Goal: Task Accomplishment & Management: Use online tool/utility

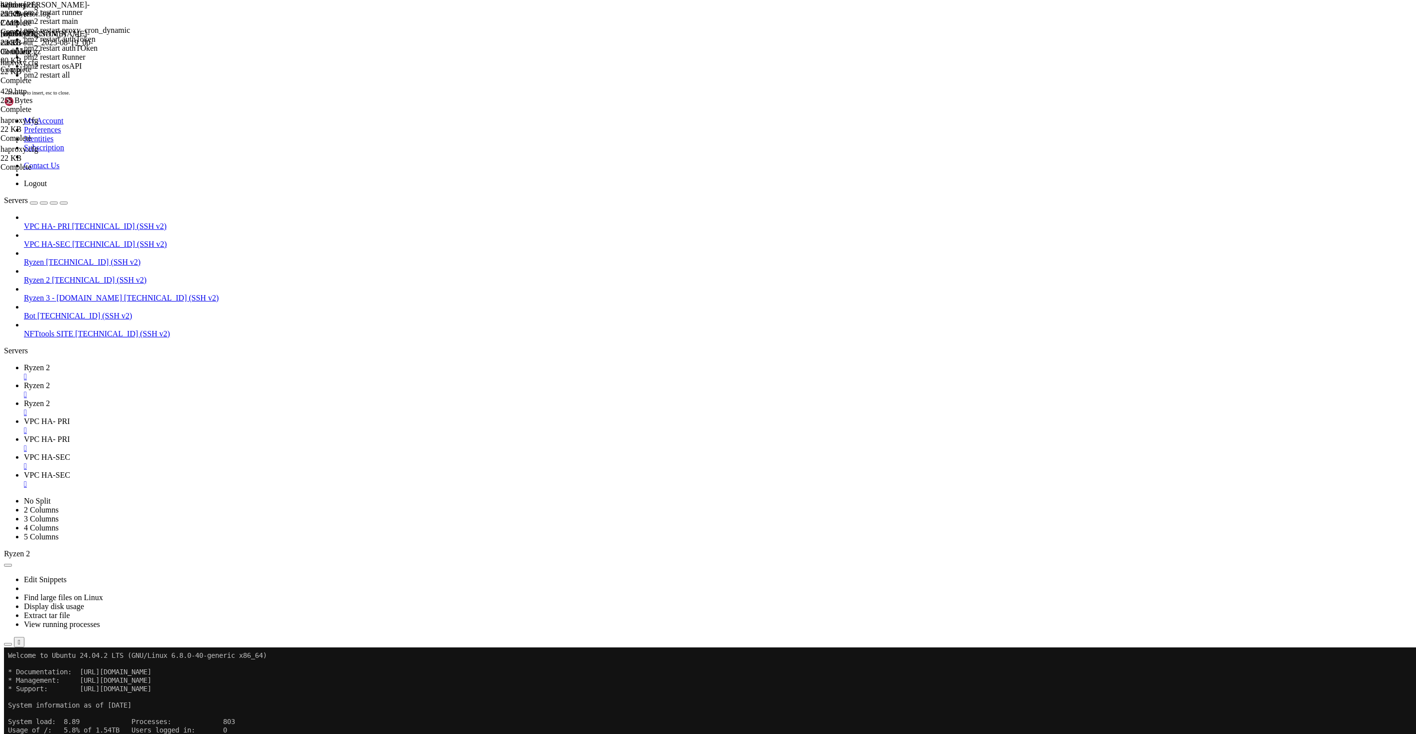
drag, startPoint x: 38, startPoint y: 1332, endPoint x: 118, endPoint y: 1331, distance: 80.1
copy x-row "twitter-[PERSON_NAME]"
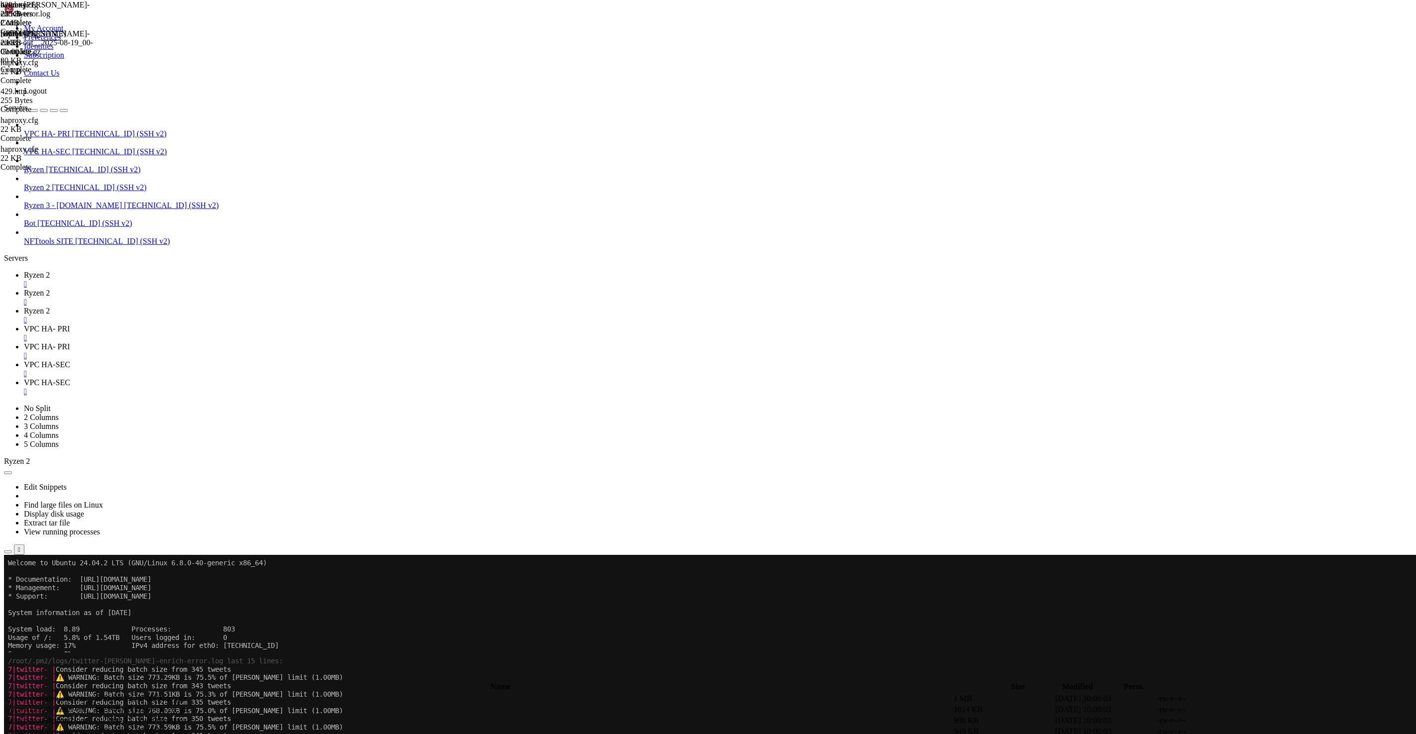
scroll to position [347320, 0]
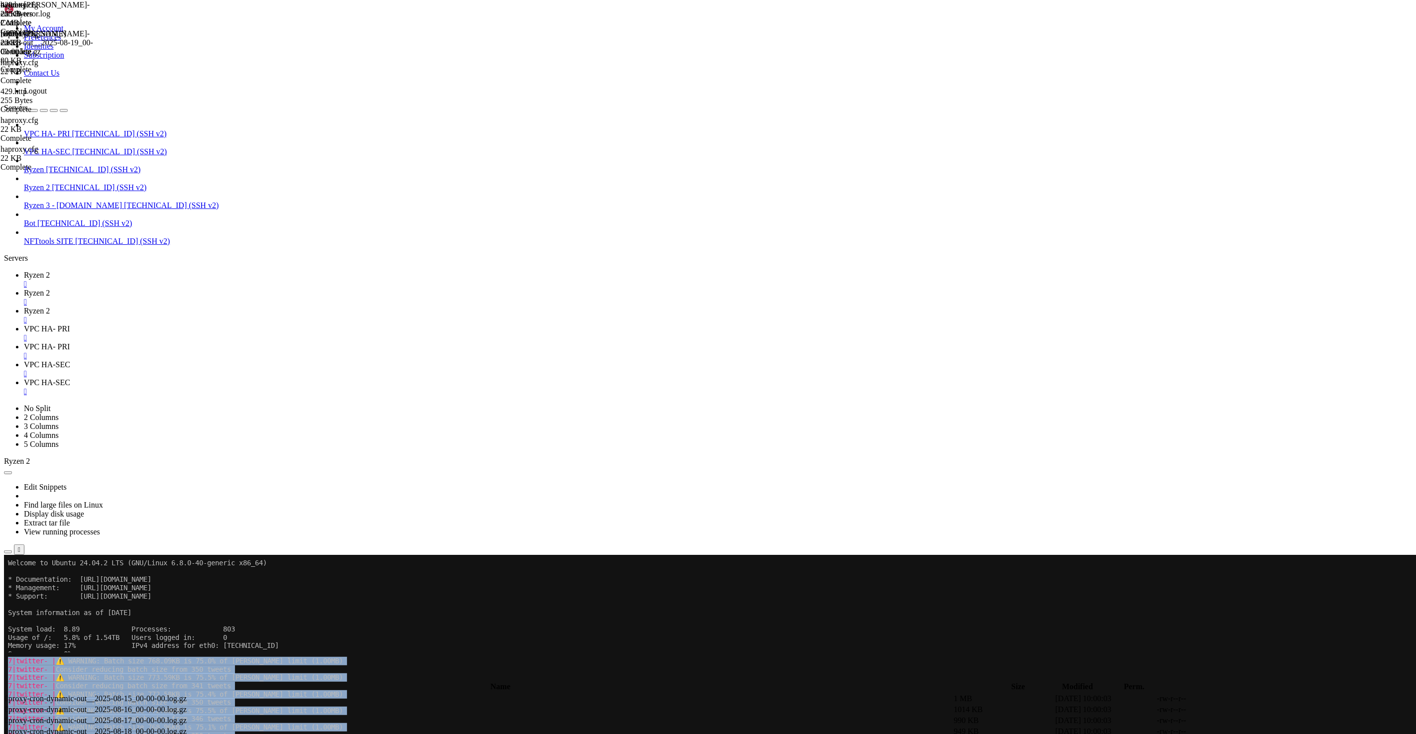
drag, startPoint x: 8, startPoint y: 1308, endPoint x: 98, endPoint y: 1302, distance: 89.8
drag, startPoint x: 95, startPoint y: 1306, endPoint x: 7, endPoint y: 1302, distance: 87.7
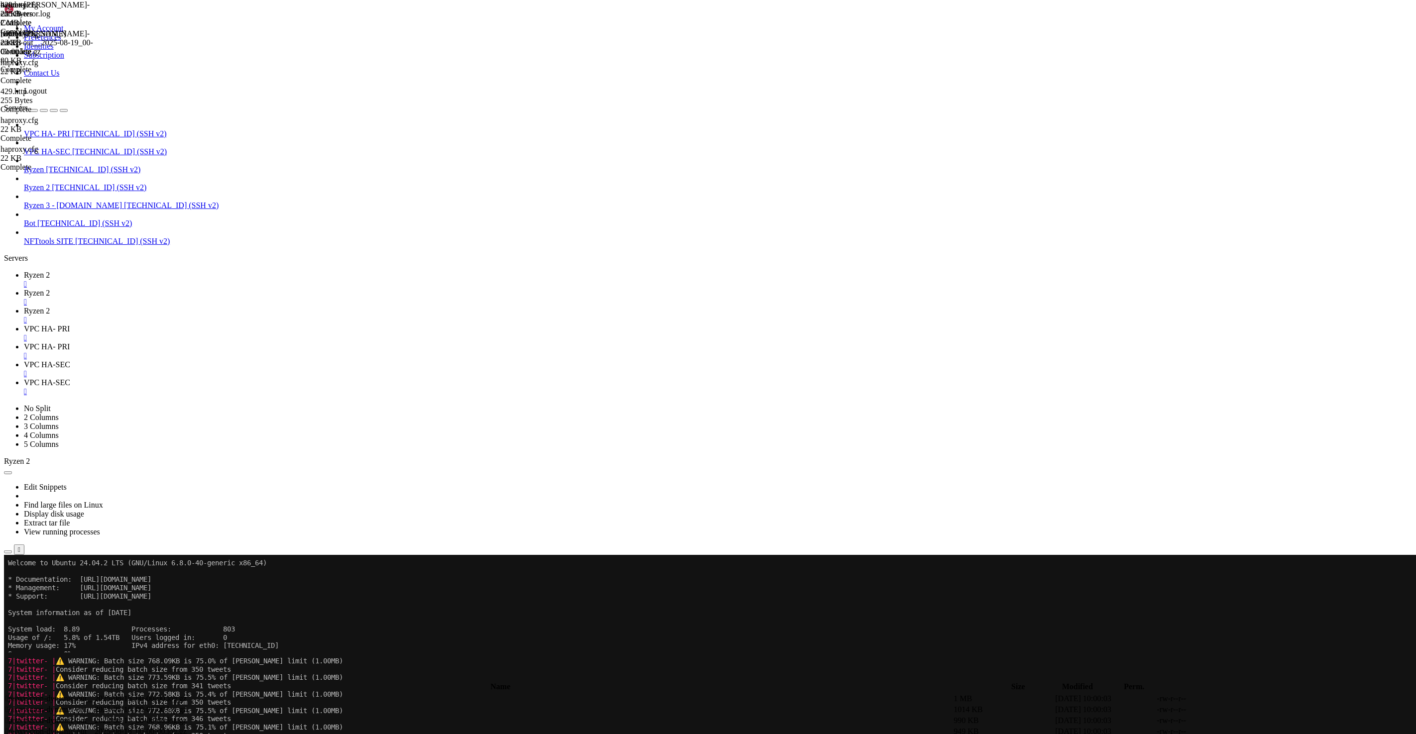
drag, startPoint x: 93, startPoint y: 1308, endPoint x: 7, endPoint y: 1303, distance: 85.8
copy span "twitter-[PERSON_NAME]-enrich"
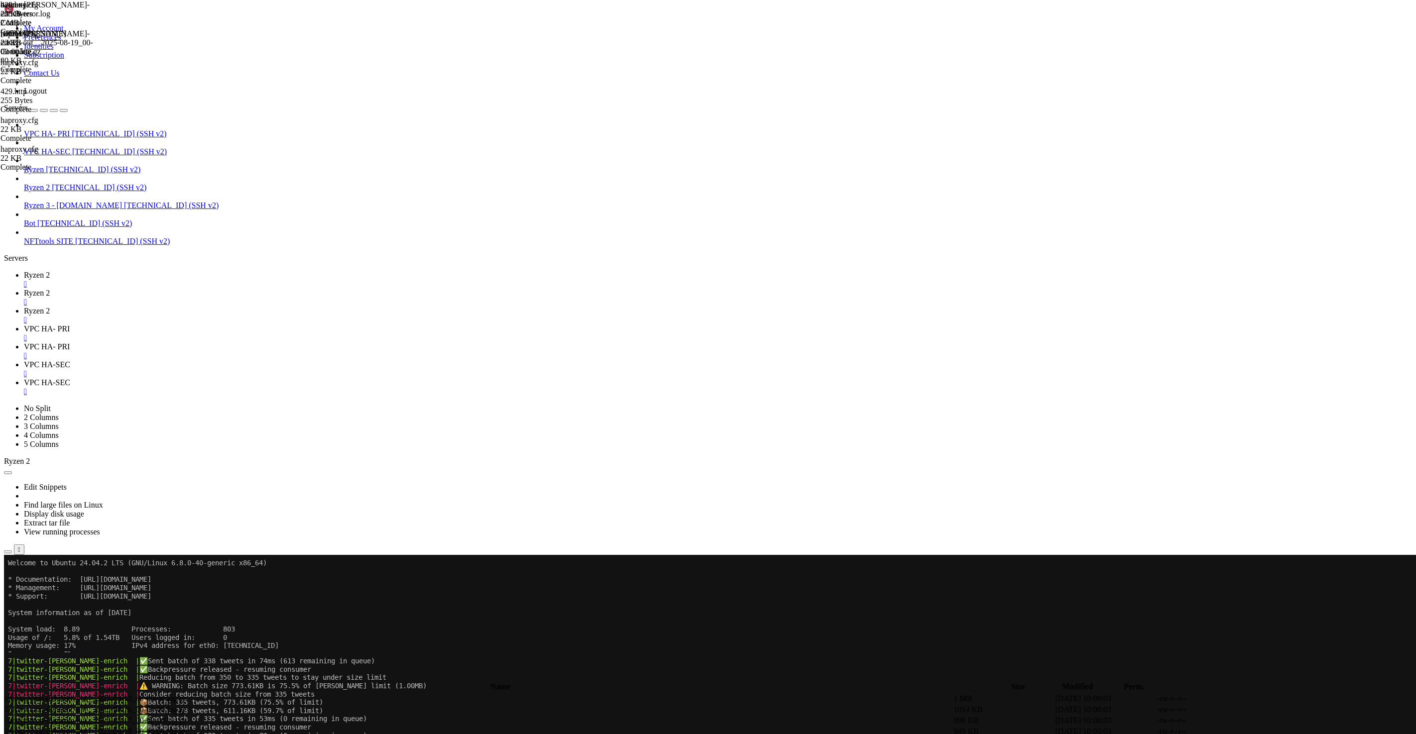
scroll to position [348752, 0]
drag, startPoint x: 311, startPoint y: 1065, endPoint x: 8, endPoint y: 1016, distance: 307.0
copy div "7|twitter- | 🛑 CRITICAL: Queue at 10261 tweets, rejecting new additions 7|twitt…"
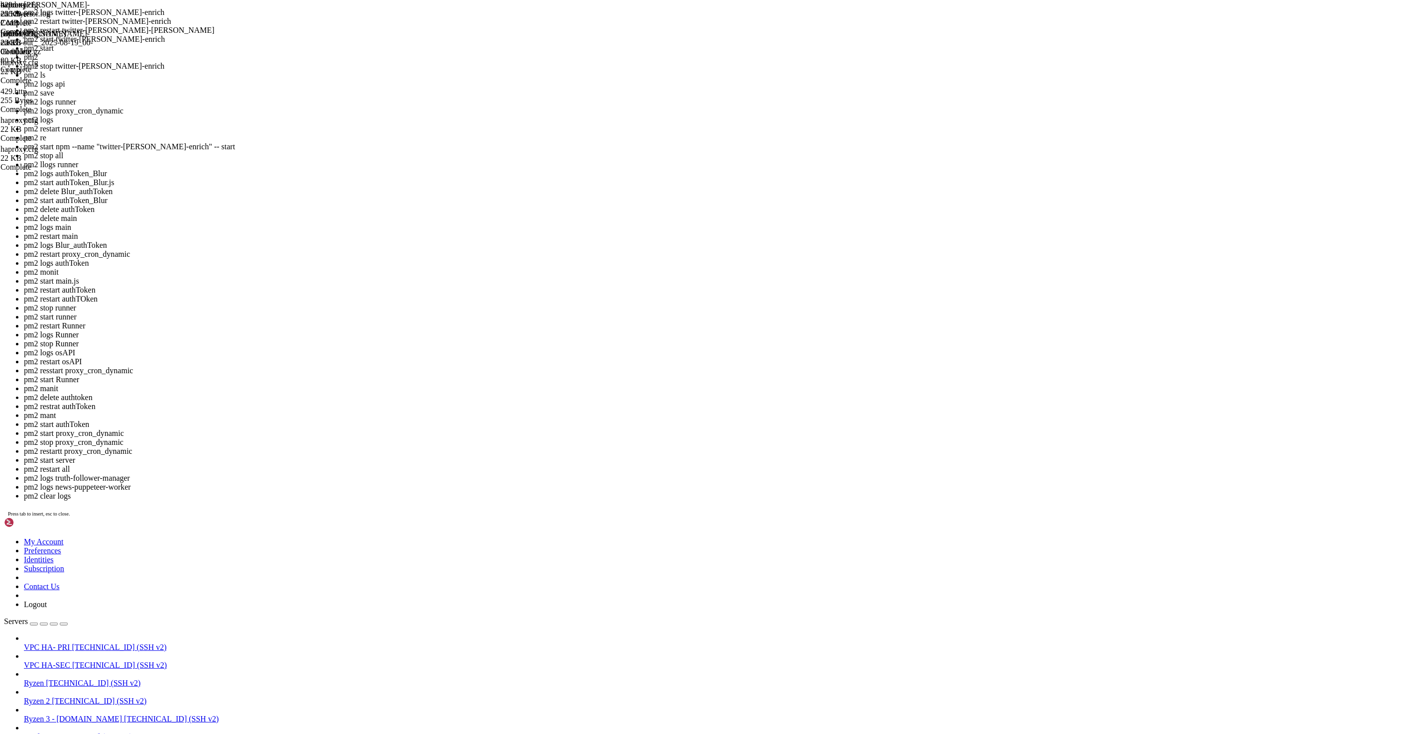
scroll to position [353405, 0]
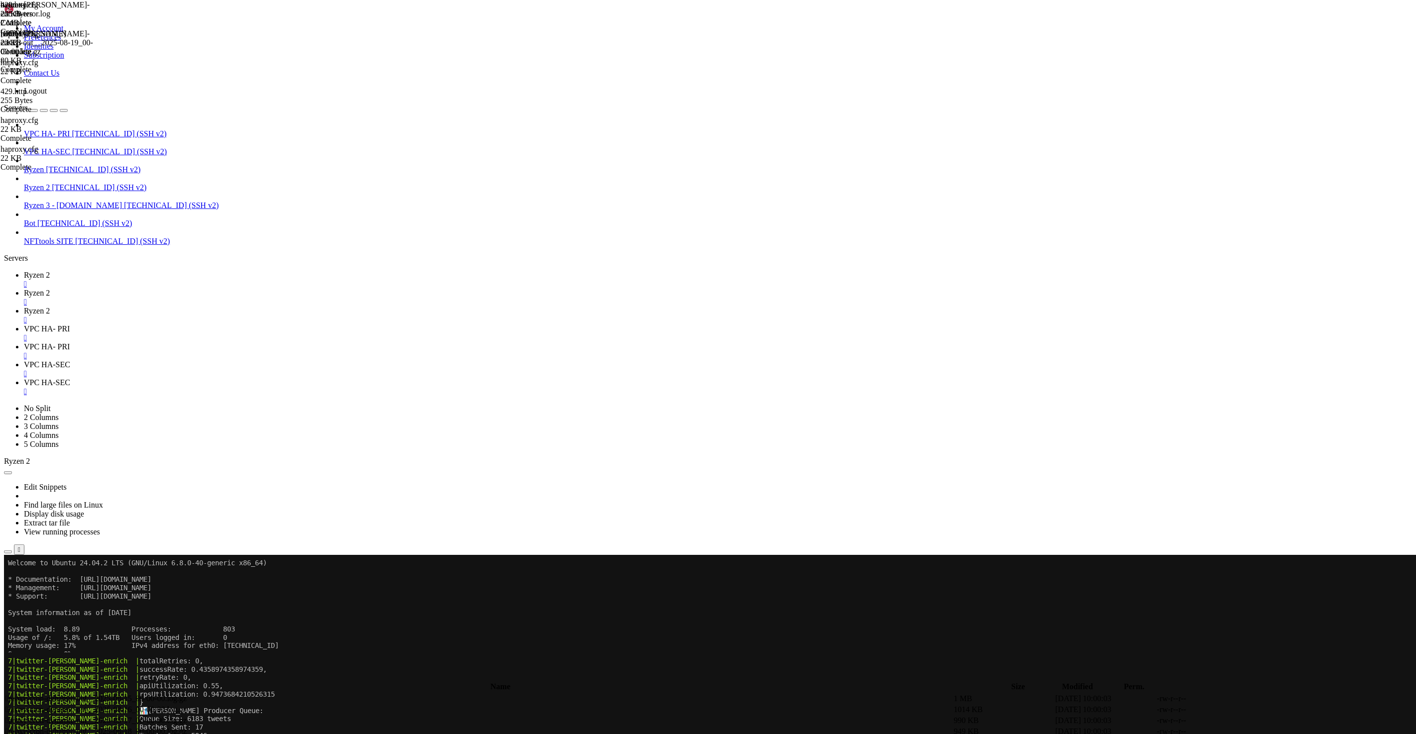
drag, startPoint x: 222, startPoint y: 1283, endPoint x: 364, endPoint y: 1282, distance: 142.4
drag, startPoint x: 365, startPoint y: 1281, endPoint x: 223, endPoint y: 1281, distance: 141.4
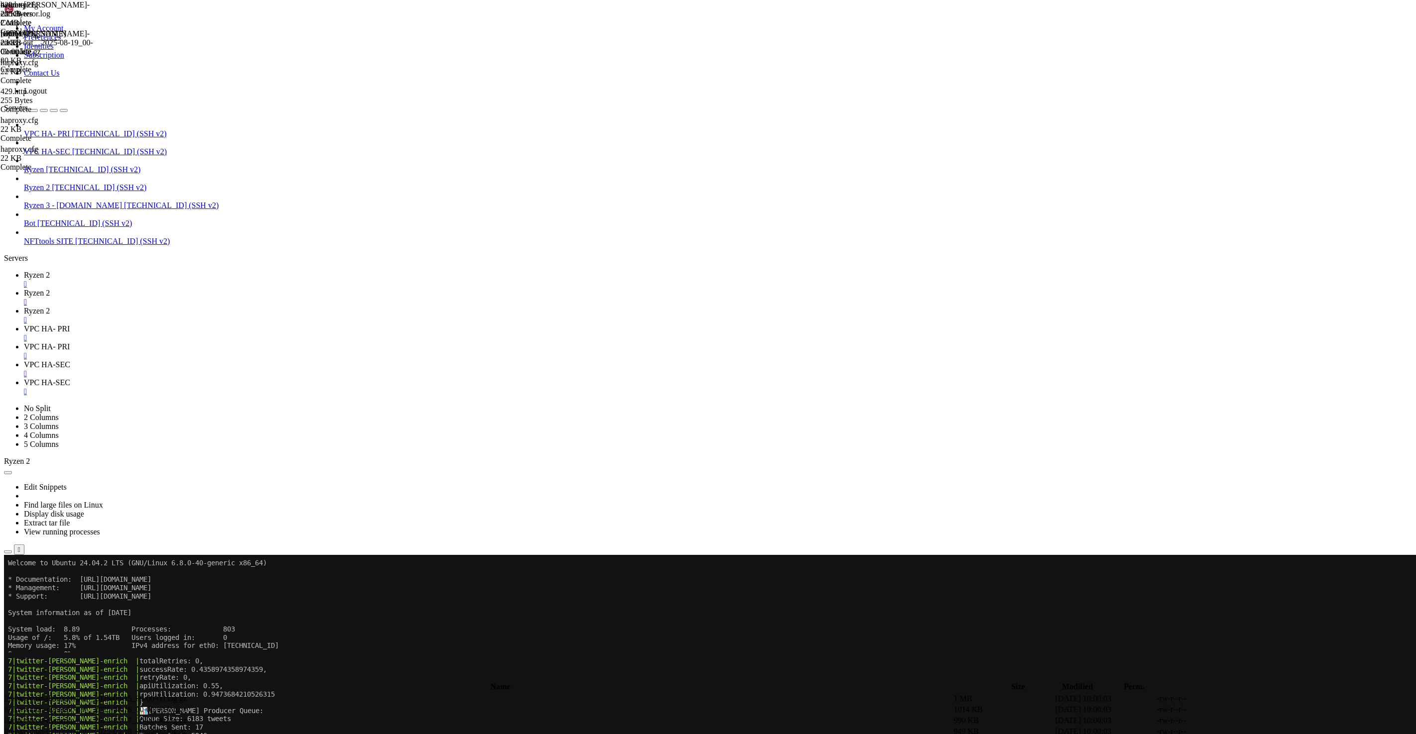
copy x-row "pm2 stop stop twitter-[PERSON_NAME]-enrich"
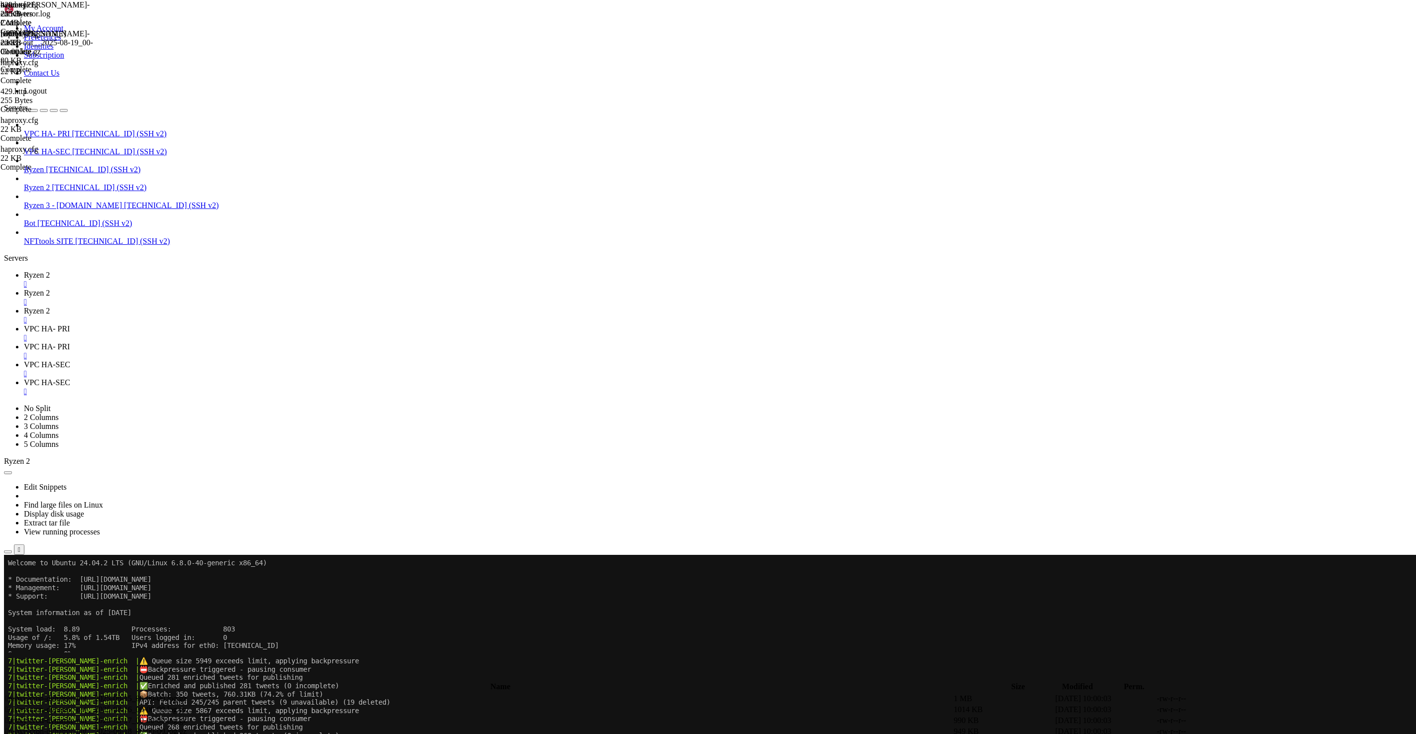
click at [274, 307] on link "Ryzen 2 " at bounding box center [718, 316] width 1388 height 18
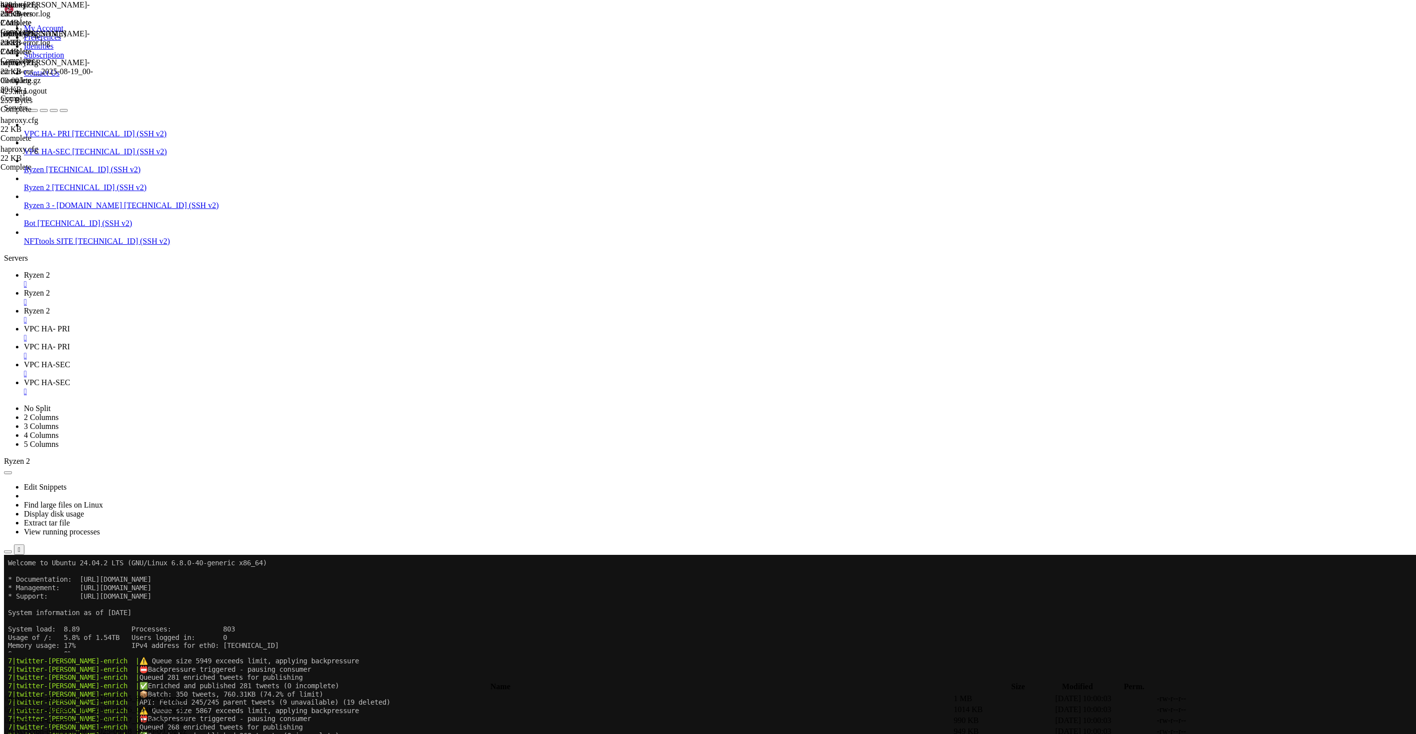
type textarea "Consider reducing batch size from 314 tweets"
click at [50, 289] on span "Ryzen 2" at bounding box center [37, 293] width 26 height 8
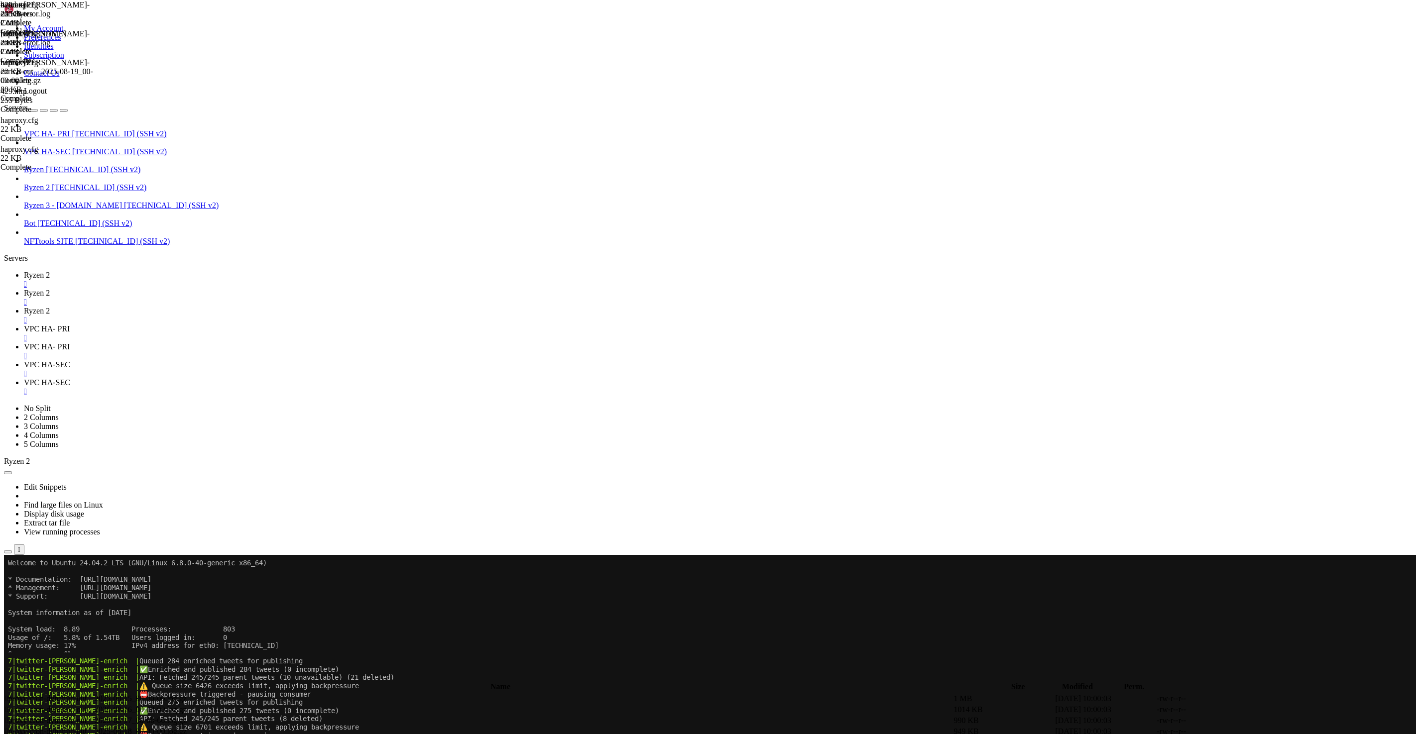
scroll to position [353967, 0]
click at [50, 271] on span "Ryzen 2" at bounding box center [37, 275] width 26 height 8
click at [459, 686] on x-row at bounding box center [648, 686] width 1281 height 8
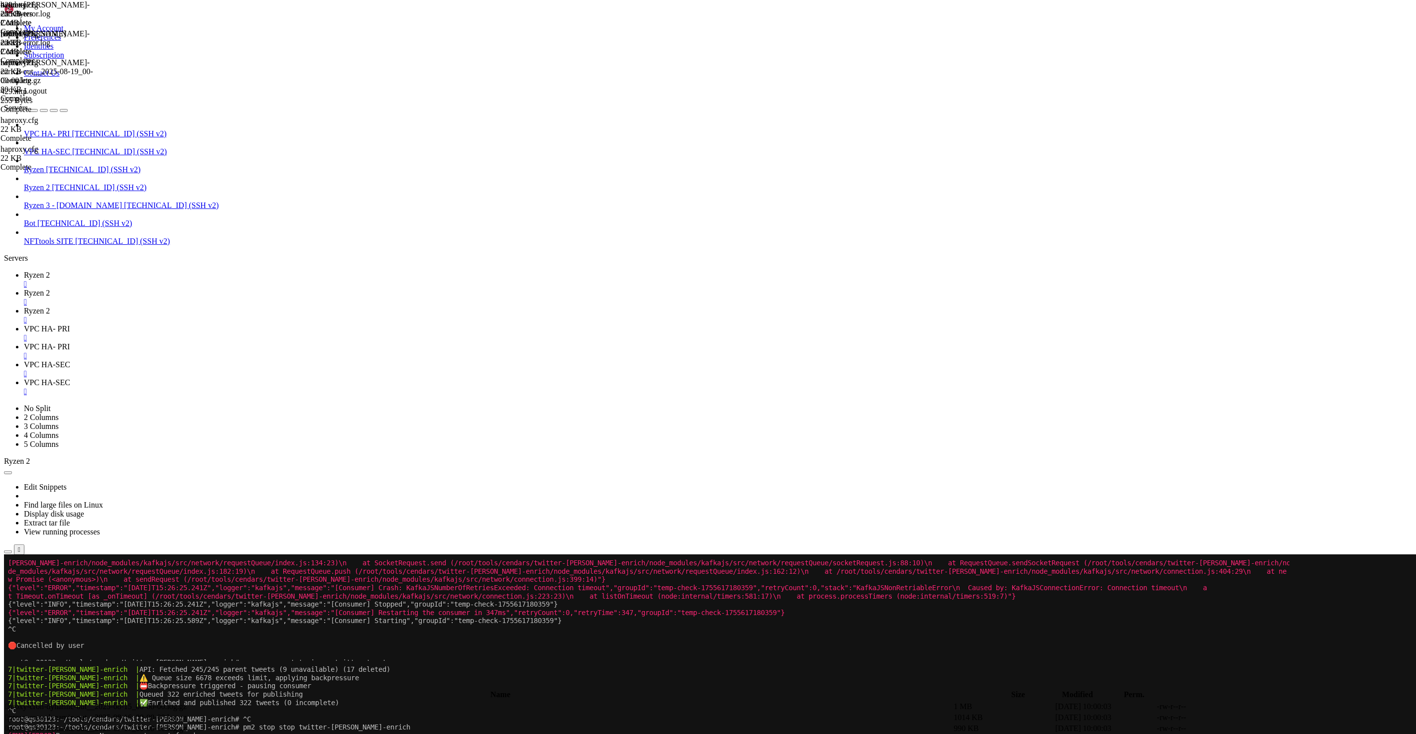
scroll to position [2570448, 0]
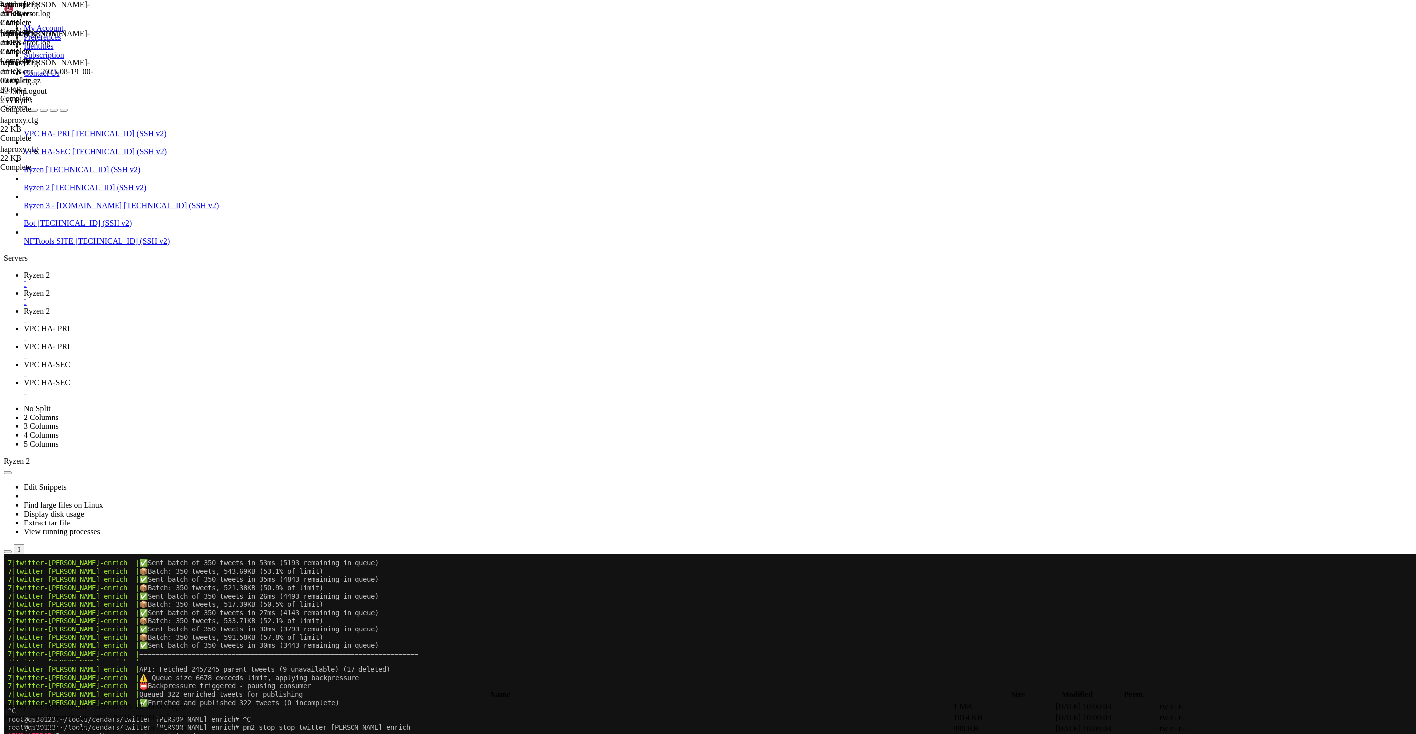
click at [651, 696] on x-row "7|twitter-[PERSON_NAME]-enrich | ║ Messages: 1.2M / 48.0M (2.41%)" at bounding box center [648, 695] width 1281 height 8
click at [662, 718] on x-row "7|twitter-[PERSON_NAME]-enrich | ✅ Sent batch of 350 tweets in 30ms (3013 remai…" at bounding box center [648, 720] width 1281 height 8
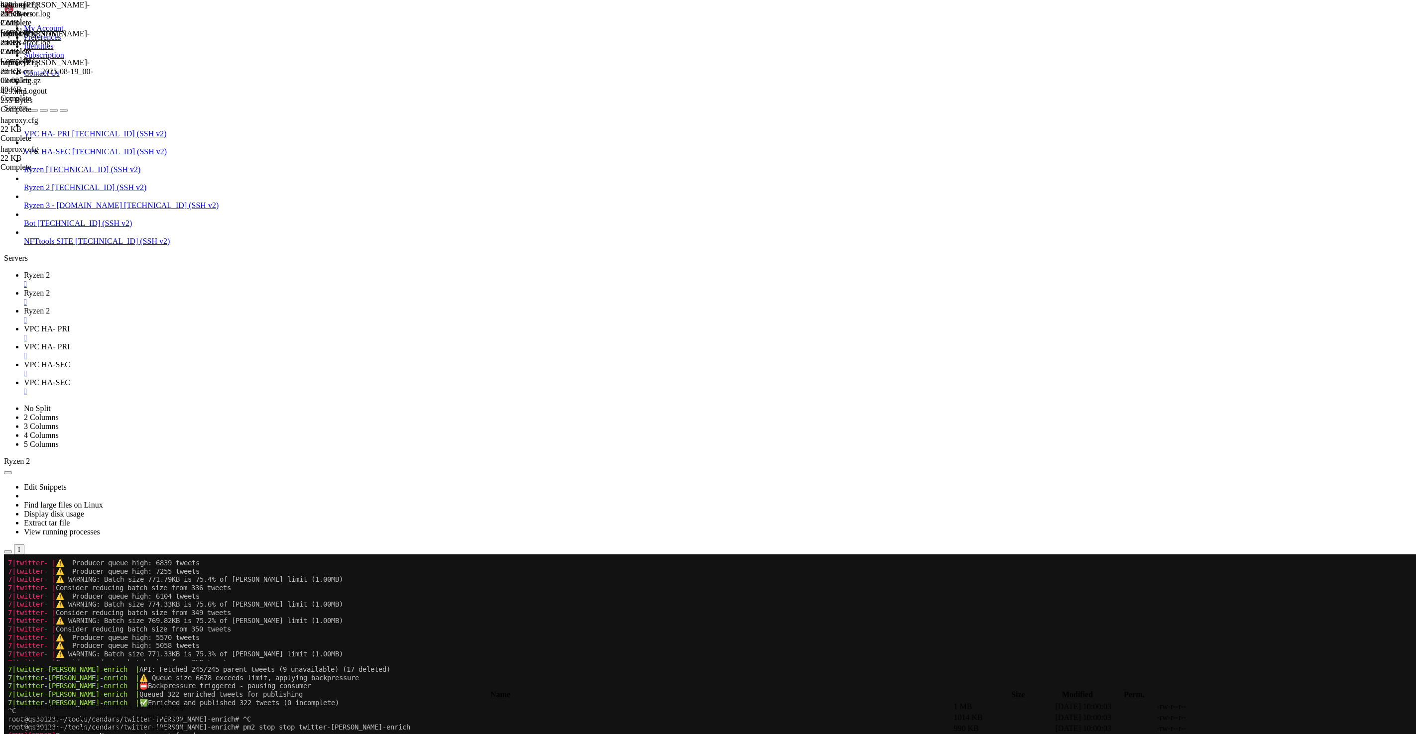
scroll to position [2595268, 0]
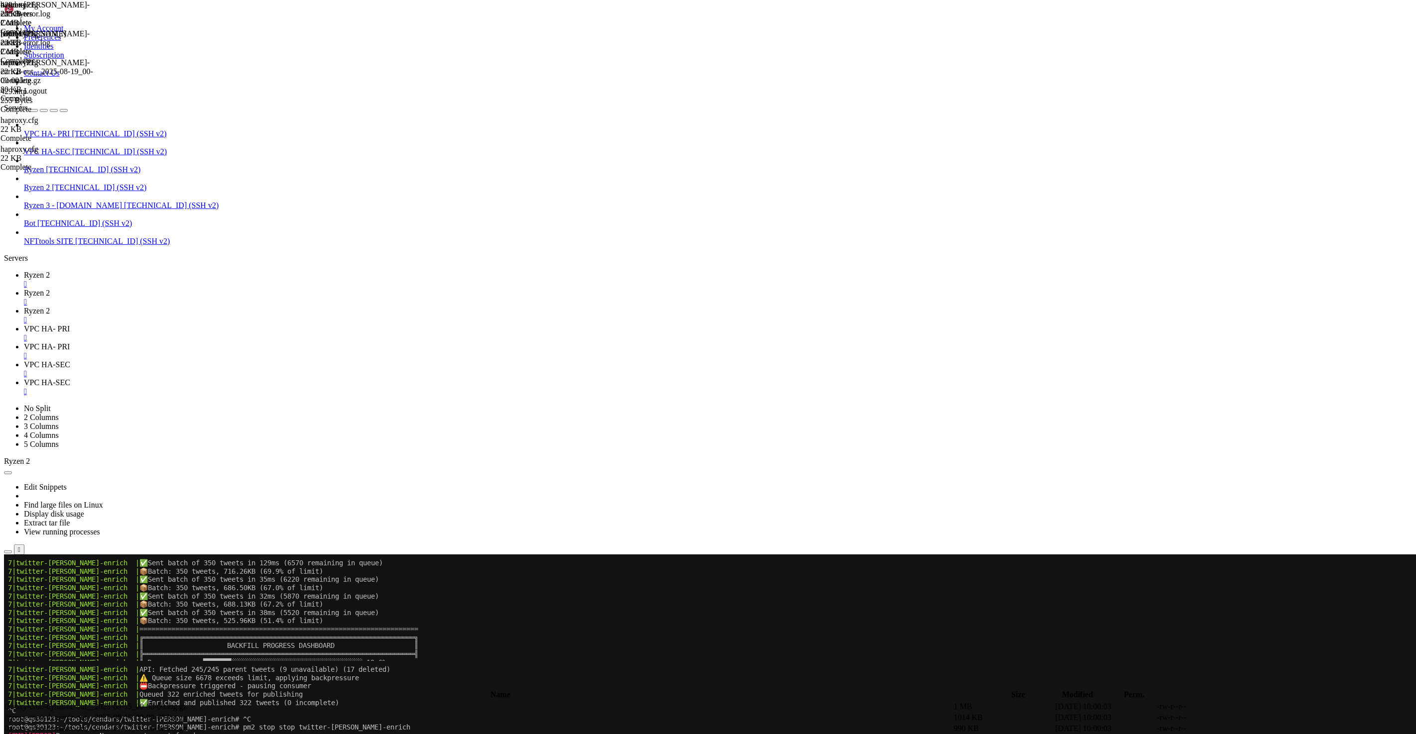
scroll to position [2597198, 0]
